Goal: Task Accomplishment & Management: Use online tool/utility

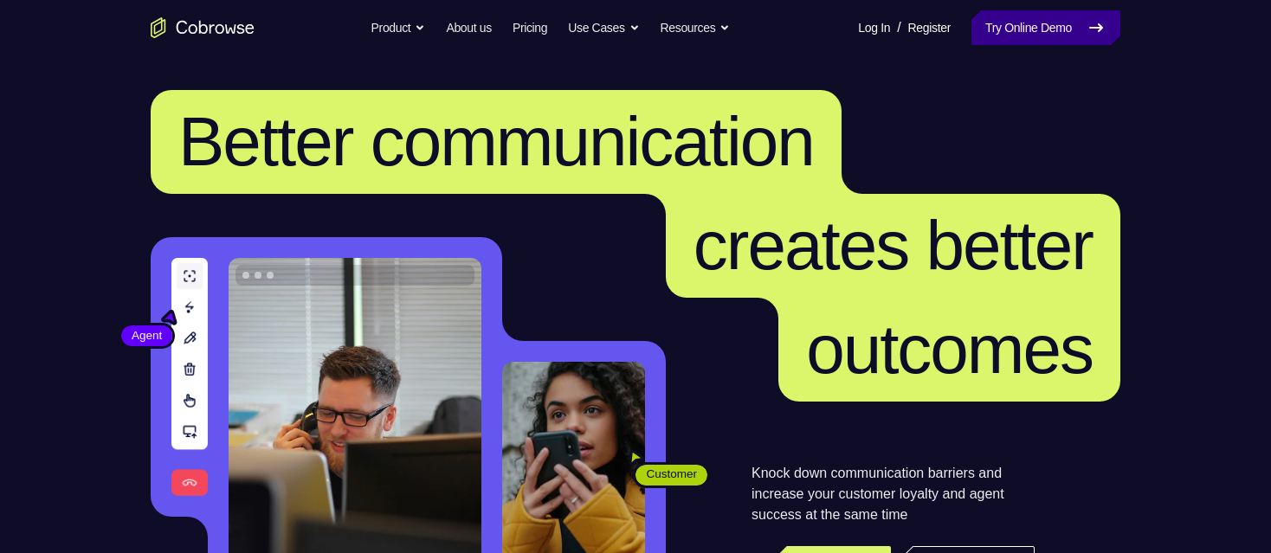
click at [1000, 31] on link "Try Online Demo" at bounding box center [1046, 27] width 149 height 35
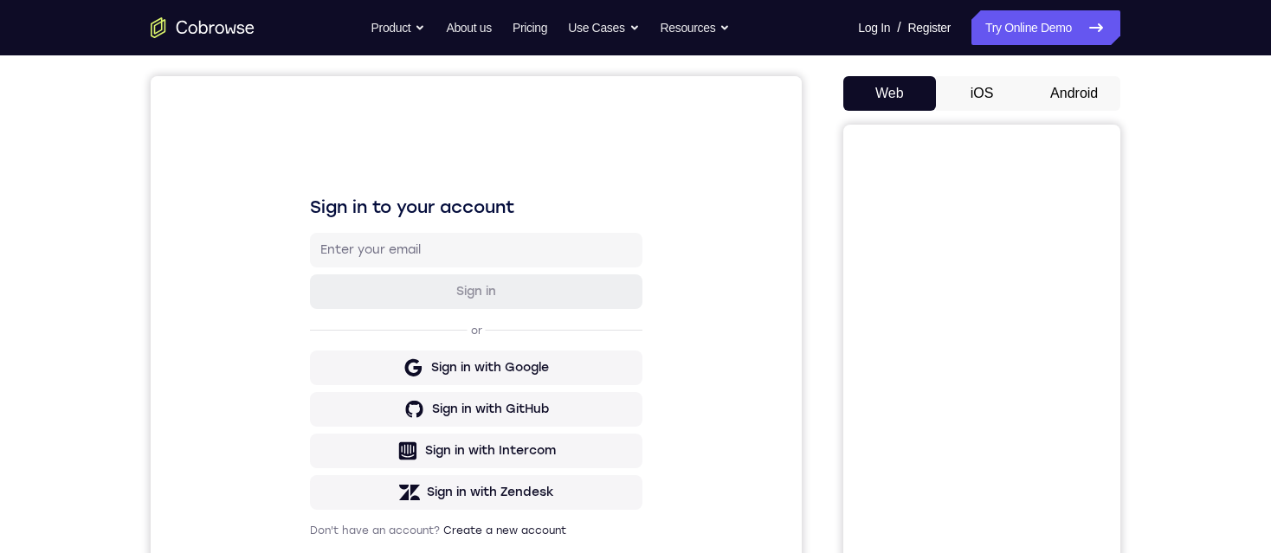
scroll to position [149, 0]
click at [1081, 97] on button "Android" at bounding box center [1074, 93] width 93 height 35
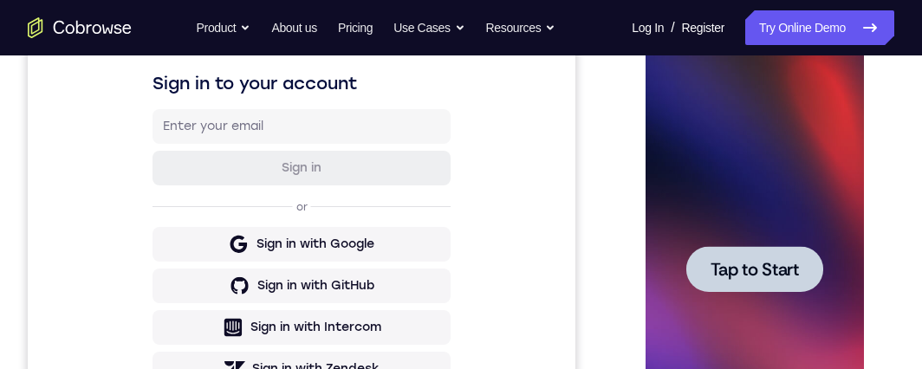
scroll to position [272, 0]
click at [735, 277] on span "Tap to Start" at bounding box center [753, 270] width 88 height 17
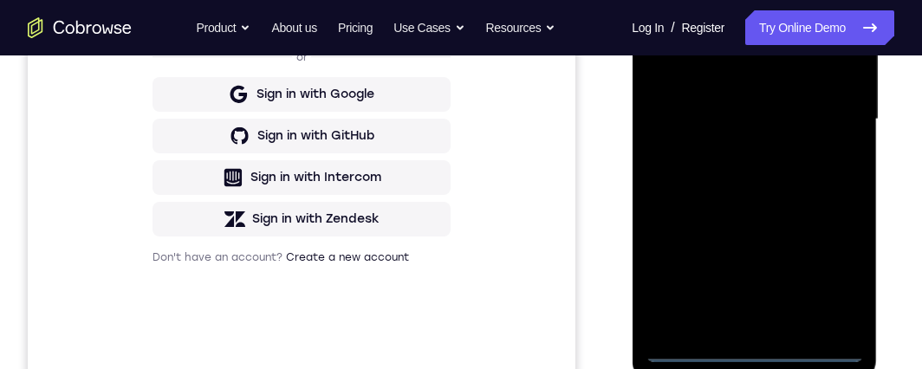
scroll to position [477, 0]
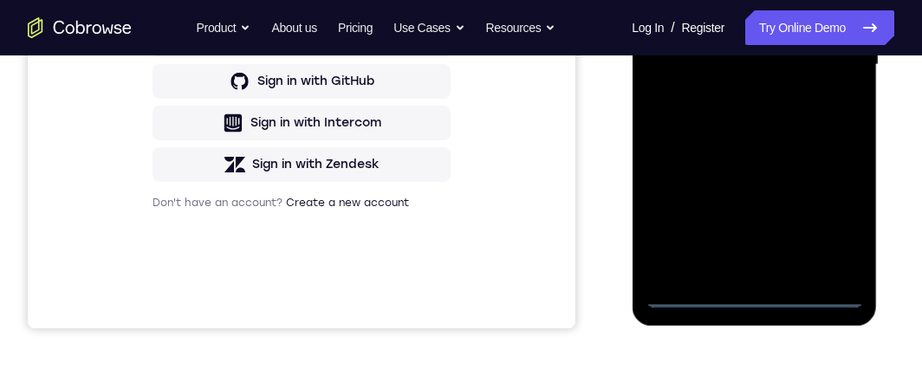
click at [753, 289] on div at bounding box center [753, 64] width 218 height 485
click at [833, 213] on div at bounding box center [753, 64] width 218 height 485
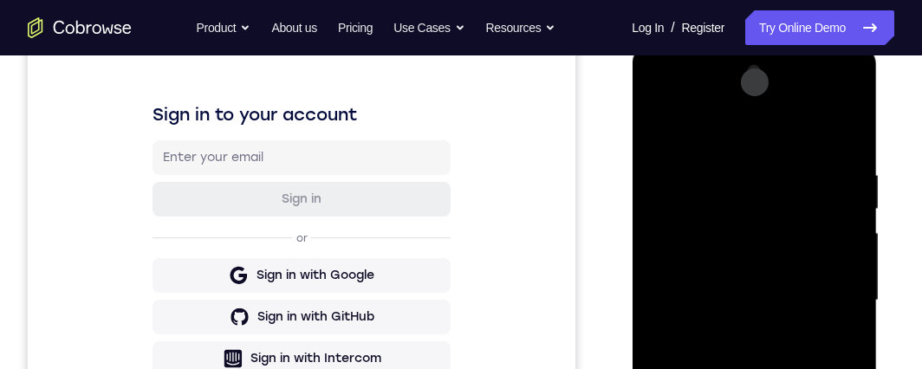
scroll to position [239, 0]
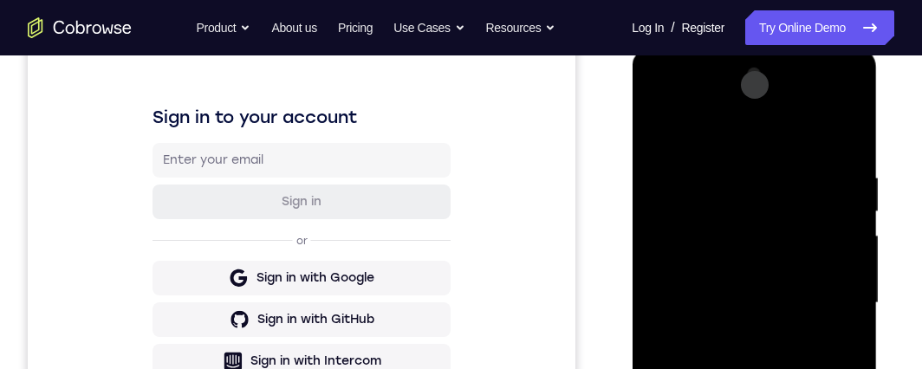
click at [732, 137] on div at bounding box center [753, 303] width 218 height 485
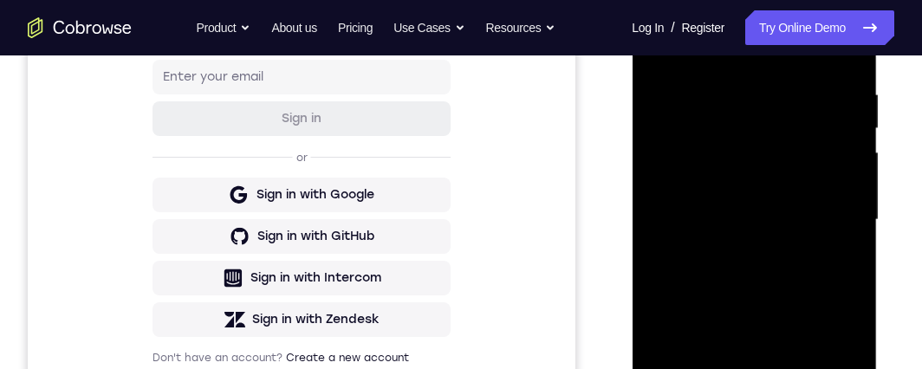
scroll to position [364, 0]
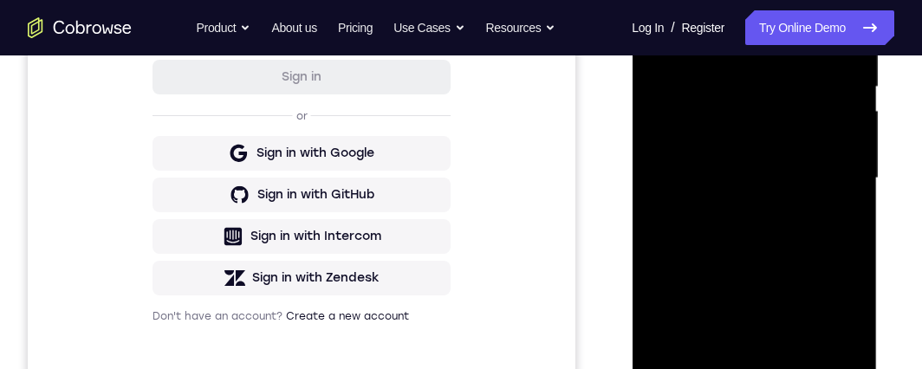
click at [829, 173] on div at bounding box center [753, 178] width 218 height 485
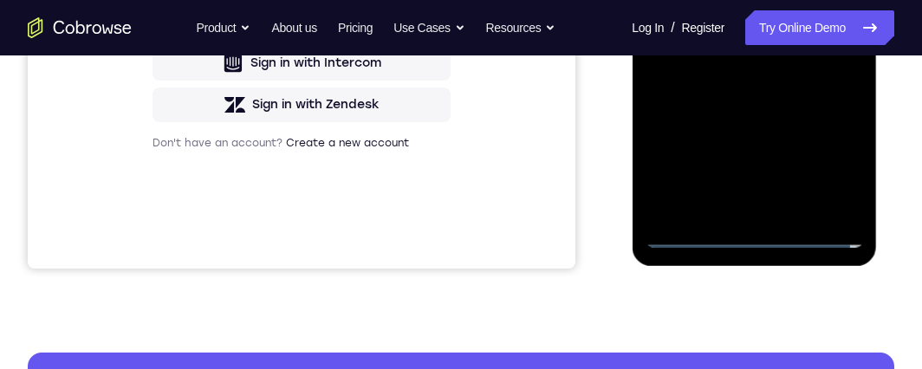
click at [728, 210] on div at bounding box center [753, 5] width 218 height 485
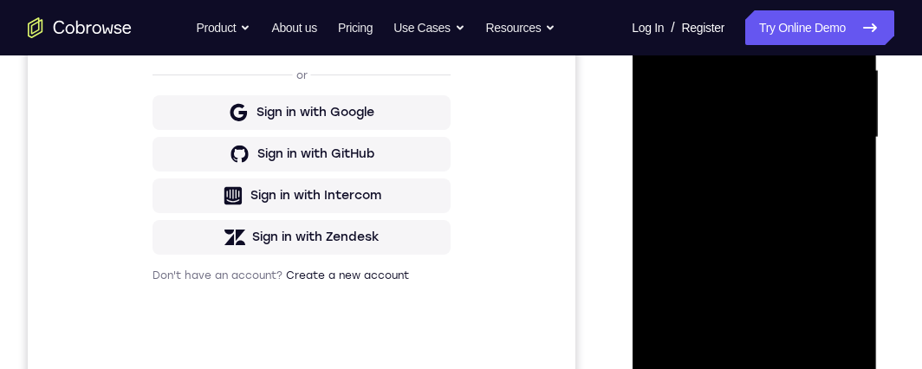
scroll to position [404, 0]
click at [744, 126] on div at bounding box center [753, 138] width 218 height 485
click at [740, 92] on div at bounding box center [753, 138] width 218 height 485
click at [799, 139] on div at bounding box center [753, 138] width 218 height 485
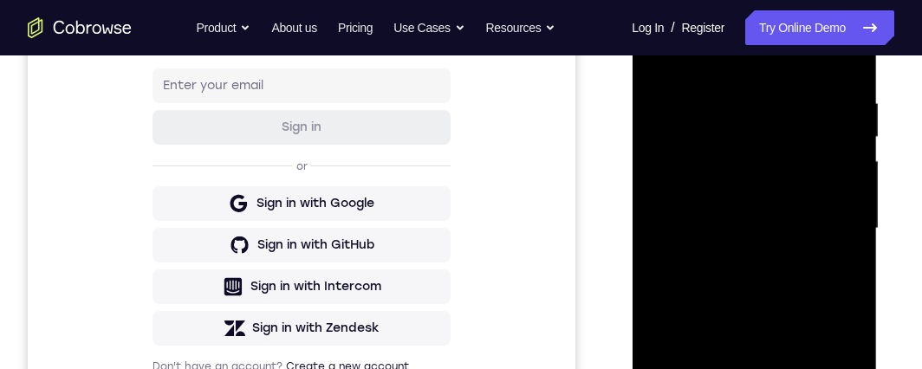
scroll to position [314, 0]
click at [741, 286] on div at bounding box center [753, 227] width 218 height 485
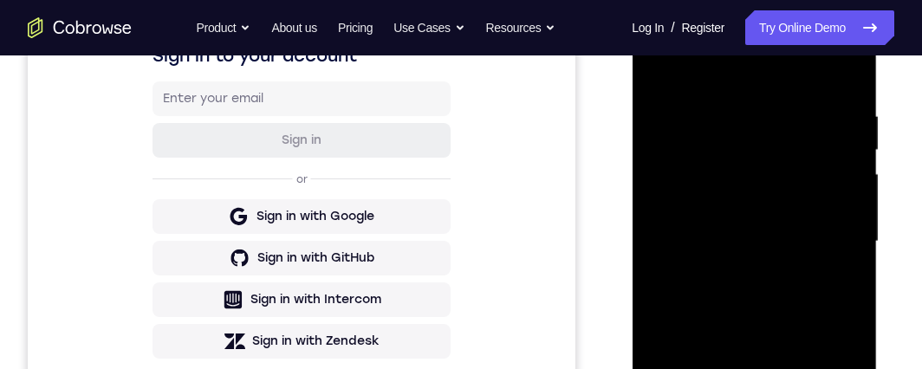
scroll to position [308, 0]
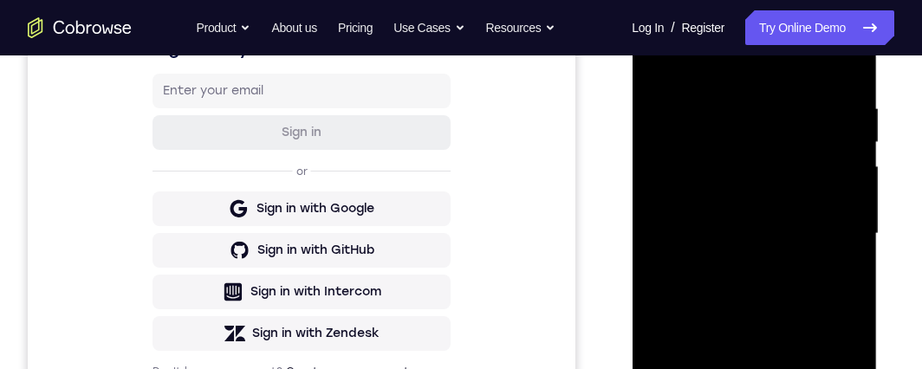
click at [695, 231] on div at bounding box center [753, 233] width 218 height 485
click at [760, 291] on div at bounding box center [753, 233] width 218 height 485
click at [793, 273] on div at bounding box center [753, 233] width 218 height 485
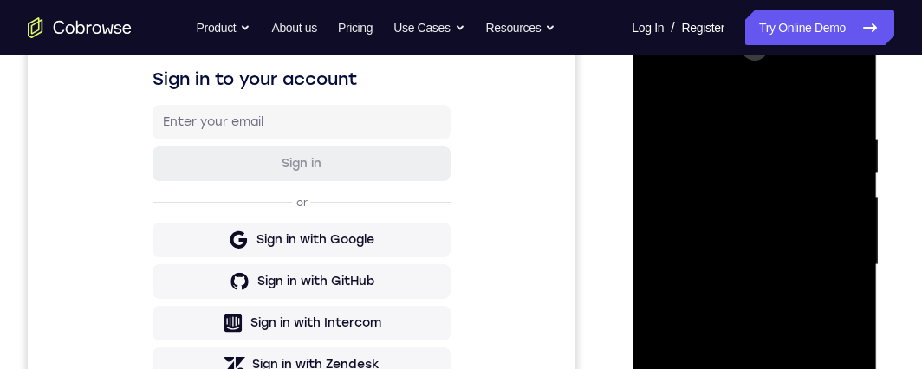
scroll to position [279, 0]
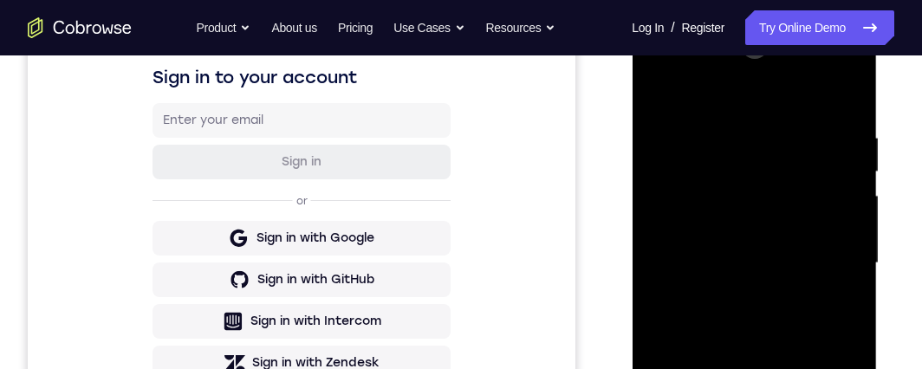
click at [759, 322] on div at bounding box center [753, 263] width 218 height 485
click at [747, 294] on div at bounding box center [753, 263] width 218 height 485
click at [687, 255] on div at bounding box center [753, 263] width 218 height 485
click at [701, 256] on div at bounding box center [753, 263] width 218 height 485
click at [749, 319] on div at bounding box center [753, 263] width 218 height 485
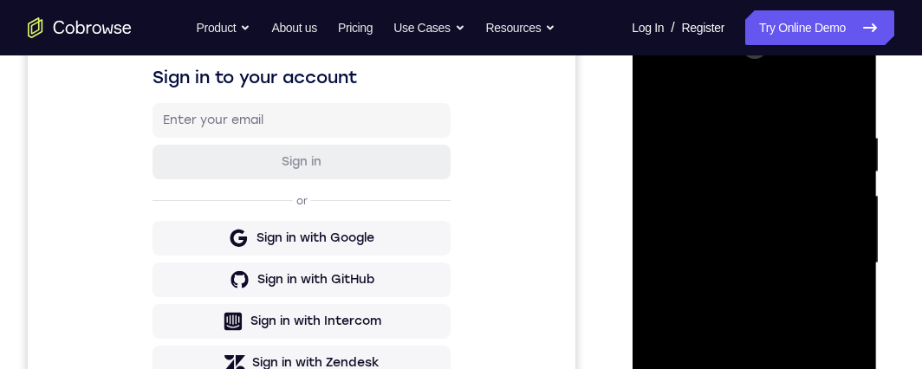
click at [809, 281] on div at bounding box center [753, 263] width 218 height 485
click at [677, 306] on div at bounding box center [753, 263] width 218 height 485
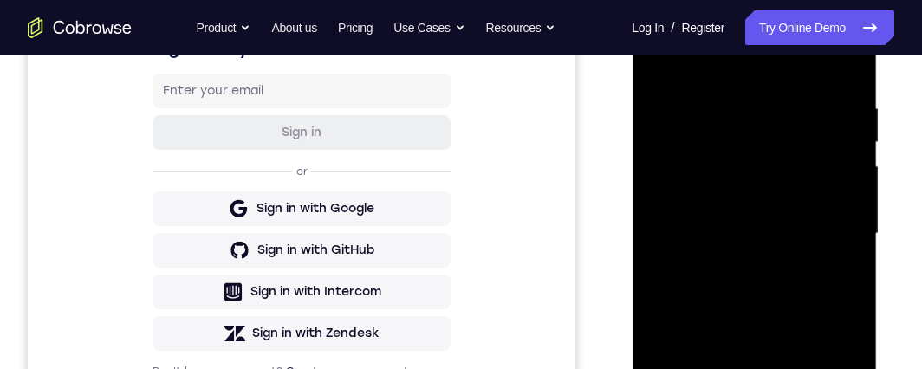
scroll to position [298, 0]
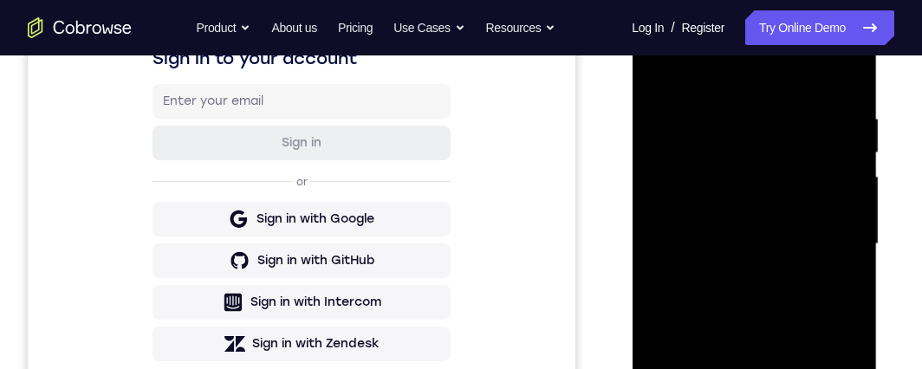
click at [746, 241] on div at bounding box center [753, 244] width 218 height 485
click at [773, 301] on div at bounding box center [753, 244] width 218 height 485
click at [845, 91] on div at bounding box center [753, 244] width 218 height 485
